Goal: Task Accomplishment & Management: Use online tool/utility

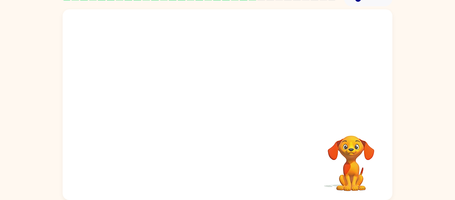
scroll to position [34, 0]
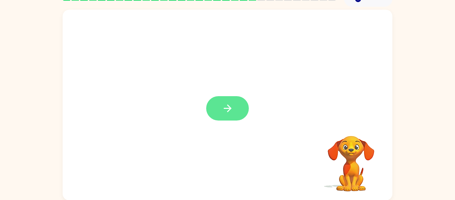
click at [221, 101] on button "button" at bounding box center [227, 108] width 43 height 24
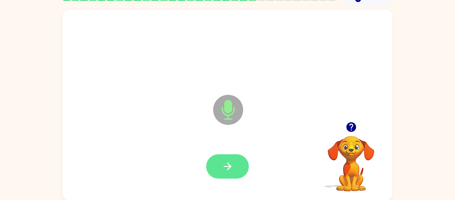
click at [230, 158] on button "button" at bounding box center [227, 166] width 43 height 24
click at [218, 169] on button "button" at bounding box center [227, 166] width 43 height 24
click at [224, 160] on button "button" at bounding box center [227, 166] width 43 height 24
click at [238, 156] on button "button" at bounding box center [227, 166] width 43 height 24
click at [350, 124] on icon "button" at bounding box center [351, 127] width 10 height 10
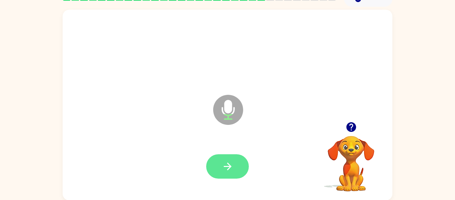
click at [235, 163] on button "button" at bounding box center [227, 166] width 43 height 24
click at [228, 155] on button "button" at bounding box center [227, 166] width 43 height 24
click at [227, 179] on div at bounding box center [227, 166] width 316 height 55
click at [244, 168] on button "button" at bounding box center [227, 166] width 43 height 24
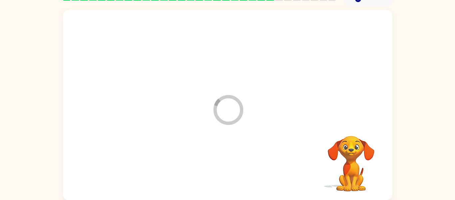
click at [245, 165] on div at bounding box center [227, 166] width 316 height 55
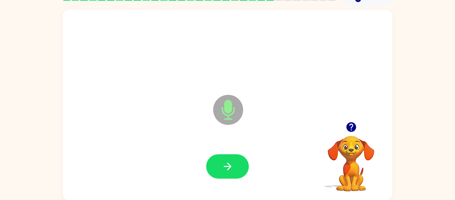
click at [352, 124] on icon "button" at bounding box center [351, 127] width 12 height 12
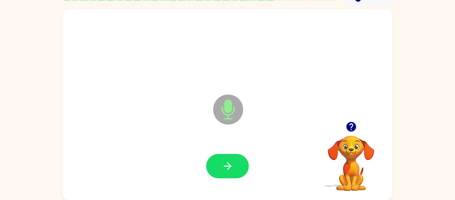
click at [245, 175] on div at bounding box center [227, 166] width 43 height 24
click at [231, 167] on icon "button" at bounding box center [228, 166] width 12 height 12
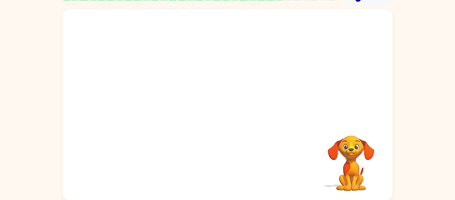
scroll to position [0, 0]
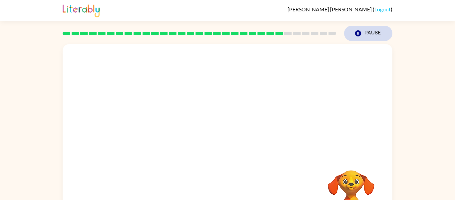
click at [378, 35] on button "Pause Pause" at bounding box center [368, 33] width 48 height 15
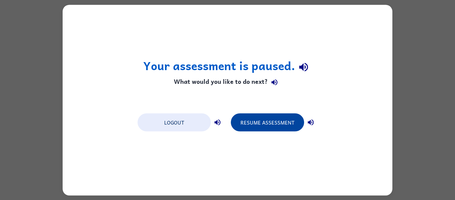
click at [256, 123] on button "Resume Assessment" at bounding box center [267, 122] width 73 height 18
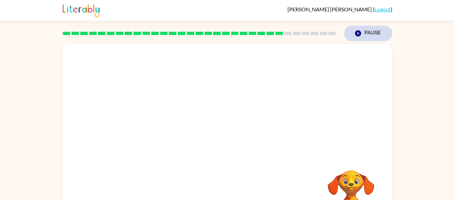
click at [369, 34] on button "Pause Pause" at bounding box center [368, 33] width 48 height 15
click at [362, 32] on button "Pause Pause" at bounding box center [368, 33] width 48 height 15
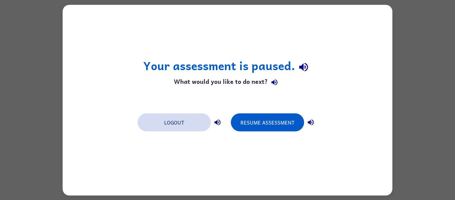
click at [173, 117] on button "Logout" at bounding box center [174, 122] width 73 height 18
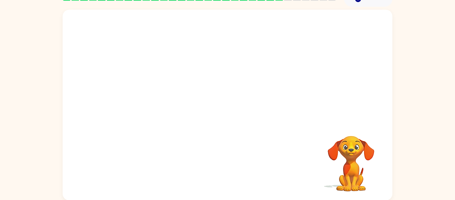
scroll to position [35, 0]
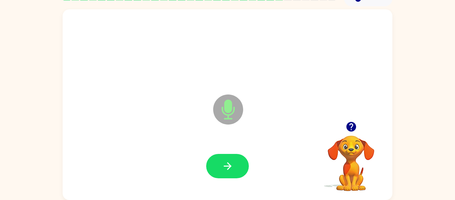
click at [345, 128] on icon "button" at bounding box center [351, 127] width 12 height 12
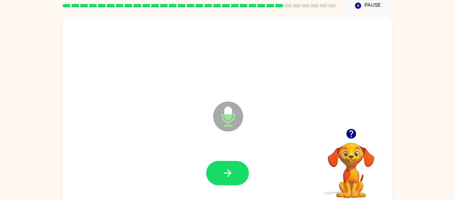
scroll to position [27, 0]
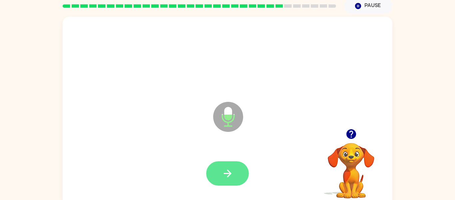
click at [219, 163] on button "button" at bounding box center [227, 173] width 43 height 24
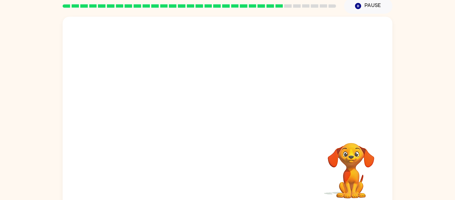
scroll to position [35, 0]
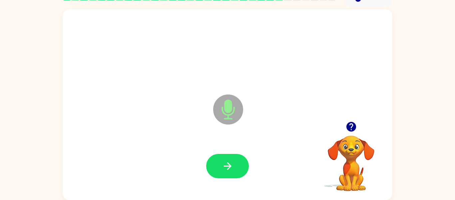
click at [357, 131] on button "button" at bounding box center [351, 126] width 17 height 17
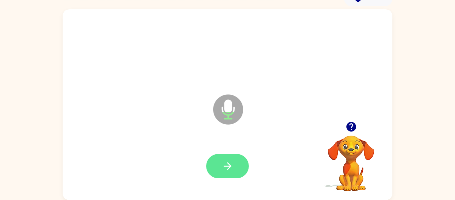
click at [227, 159] on button "button" at bounding box center [227, 166] width 43 height 24
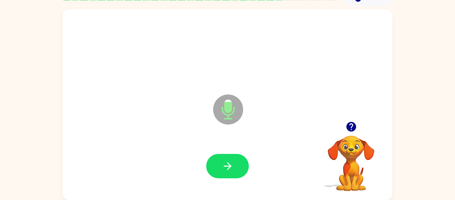
click at [225, 136] on icon "Microphone The Microphone is here when it is your turn to talk" at bounding box center [262, 118] width 100 height 50
click at [228, 160] on icon "button" at bounding box center [228, 166] width 12 height 12
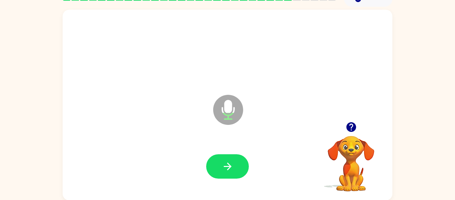
scroll to position [34, 0]
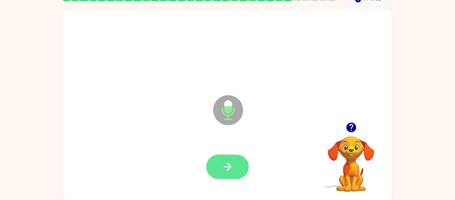
click at [227, 162] on icon "button" at bounding box center [228, 167] width 12 height 12
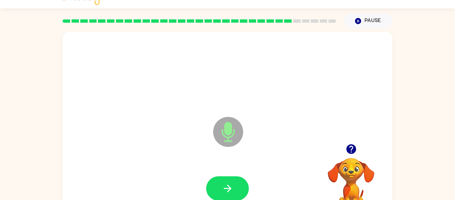
scroll to position [12, 0]
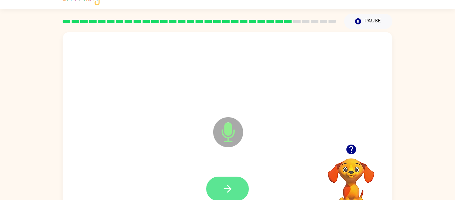
click at [222, 186] on icon "button" at bounding box center [228, 189] width 12 height 12
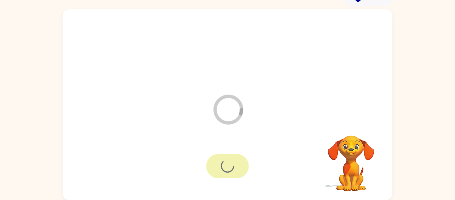
scroll to position [33, 0]
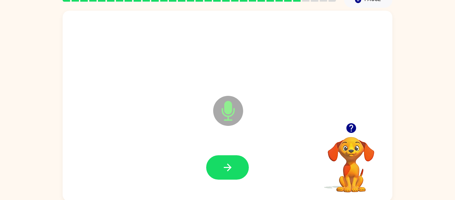
click at [350, 130] on icon "button" at bounding box center [351, 128] width 10 height 10
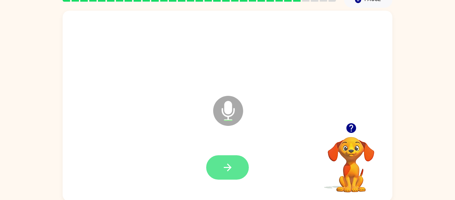
click at [230, 168] on icon "button" at bounding box center [228, 167] width 8 height 8
click at [231, 177] on button "button" at bounding box center [227, 167] width 43 height 24
click at [223, 171] on icon "button" at bounding box center [228, 167] width 12 height 12
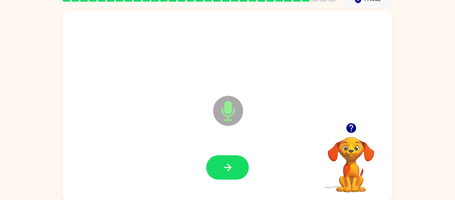
scroll to position [34, 0]
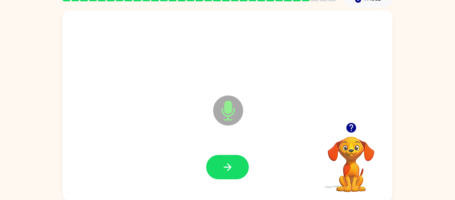
click at [343, 137] on video "Your browser must support playing .mp4 files to use Literably. Please try using…" at bounding box center [351, 159] width 67 height 67
click at [348, 129] on icon "button" at bounding box center [351, 128] width 10 height 10
click at [208, 160] on button "button" at bounding box center [227, 167] width 43 height 24
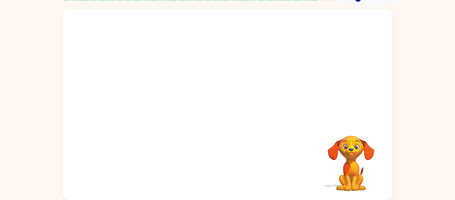
scroll to position [33, 0]
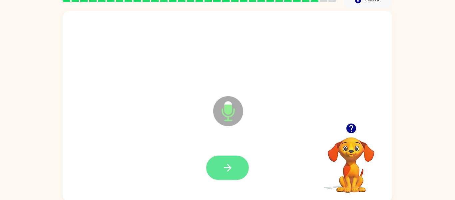
click at [238, 168] on button "button" at bounding box center [227, 167] width 43 height 24
click at [231, 160] on button "button" at bounding box center [227, 167] width 43 height 24
click at [223, 162] on icon "button" at bounding box center [228, 168] width 12 height 12
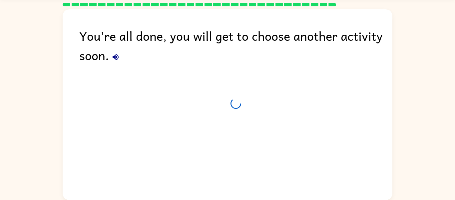
scroll to position [23, 0]
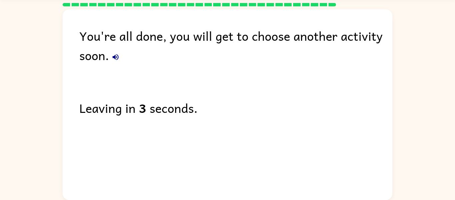
click at [223, 162] on div "You're all done, you will get to choose another activity soon. Leaving in 3 sec…" at bounding box center [228, 102] width 330 height 187
